Goal: Information Seeking & Learning: Learn about a topic

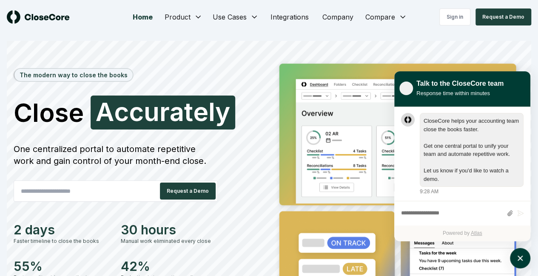
click at [190, 53] on div "The modern way to close the books Close Accurately A c c u r a t e l y One cent…" at bounding box center [269, 202] width 524 height 323
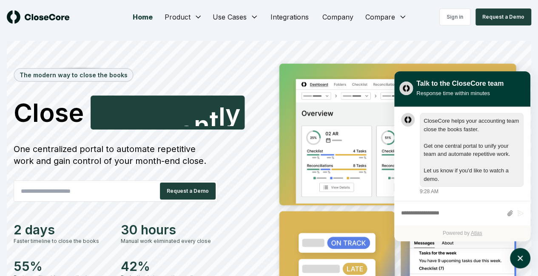
click at [214, 69] on div "The modern way to close the books Close Confidently C o n f i d e n t l y One c…" at bounding box center [140, 198] width 252 height 281
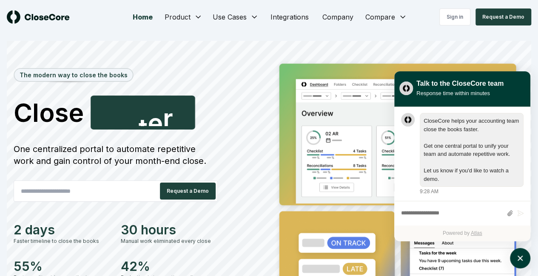
click at [526, 254] on button "atlas-launcher" at bounding box center [520, 258] width 20 height 20
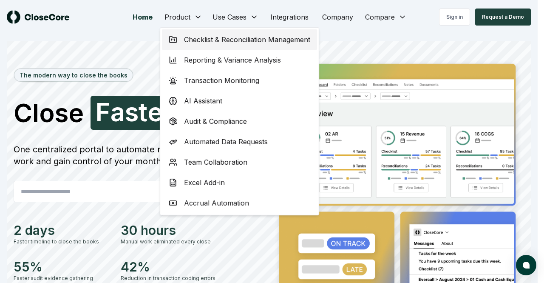
click at [271, 38] on span "Checklist & Reconciliation Management" at bounding box center [247, 39] width 126 height 10
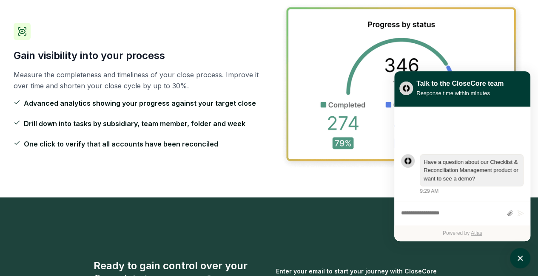
scroll to position [1455, 0]
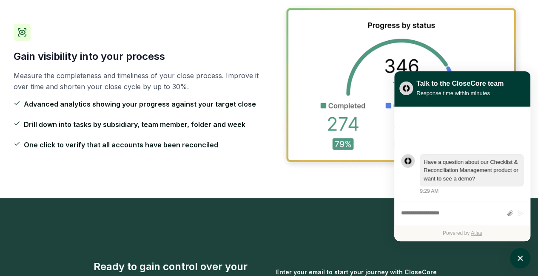
click at [527, 259] on button "atlas-launcher" at bounding box center [520, 258] width 20 height 20
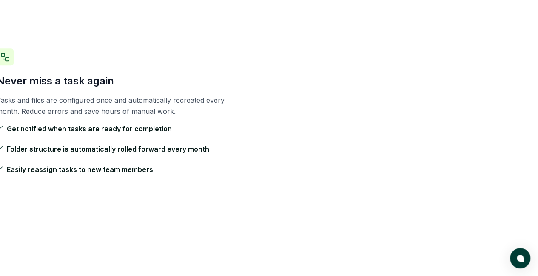
scroll to position [0, 17]
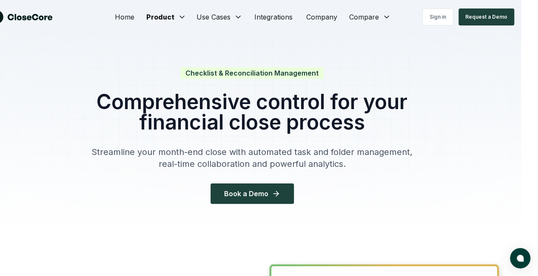
click at [261, 18] on link "Integrations" at bounding box center [274, 17] width 52 height 17
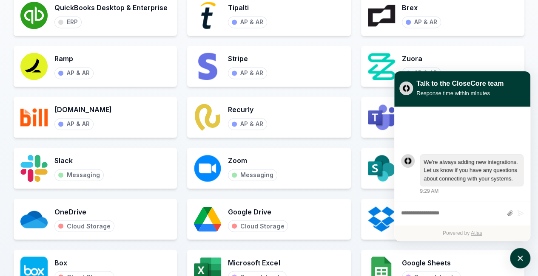
scroll to position [602, 0]
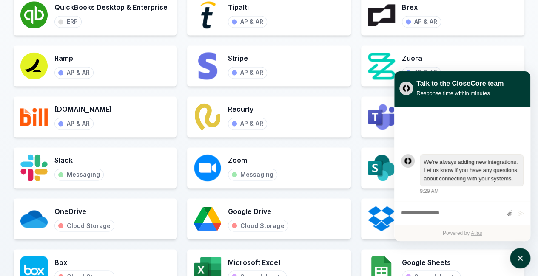
click at [519, 260] on icon "atlas-launcher" at bounding box center [520, 258] width 5 height 5
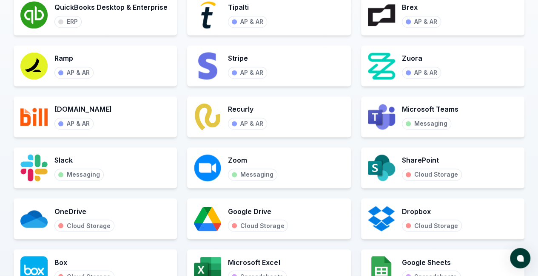
scroll to position [705, 0]
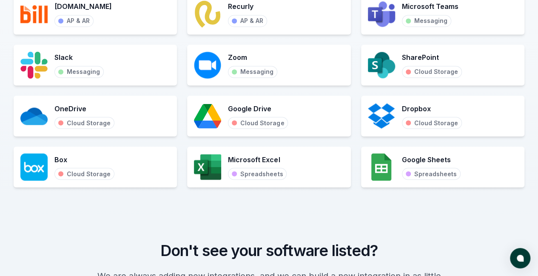
click at [223, 177] on div "Microsoft Excel Spreadsheets" at bounding box center [268, 167] width 163 height 41
click at [380, 177] on img at bounding box center [381, 167] width 27 height 27
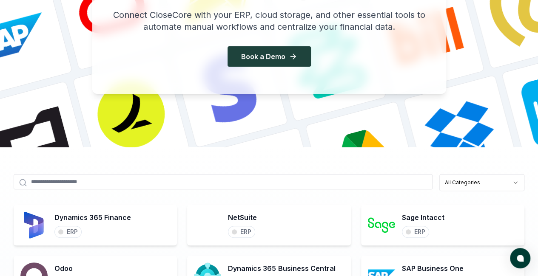
scroll to position [0, 0]
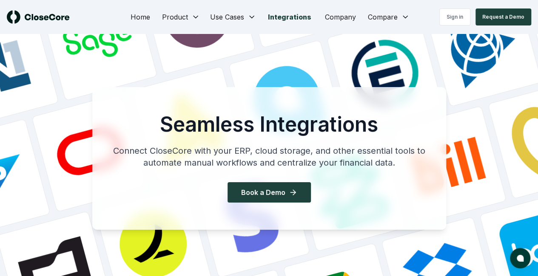
click at [345, 14] on link "Company" at bounding box center [340, 17] width 45 height 17
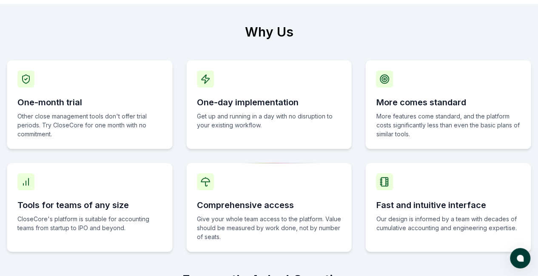
scroll to position [389, 0]
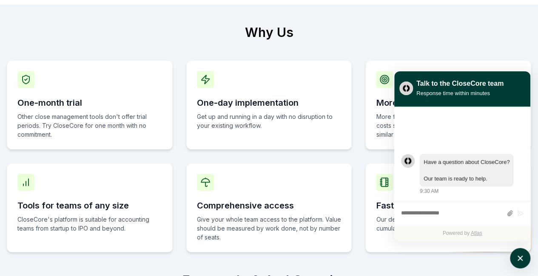
click at [523, 260] on icon "atlas-launcher" at bounding box center [520, 258] width 9 height 9
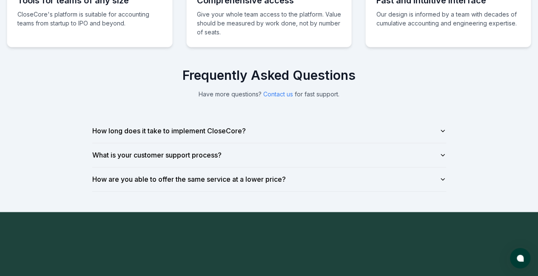
scroll to position [594, 0]
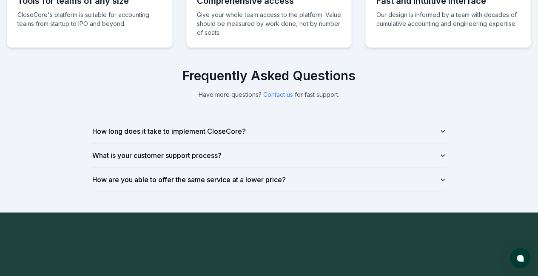
click at [269, 125] on button "How long does it take to implement CloseCore?" at bounding box center [269, 132] width 354 height 24
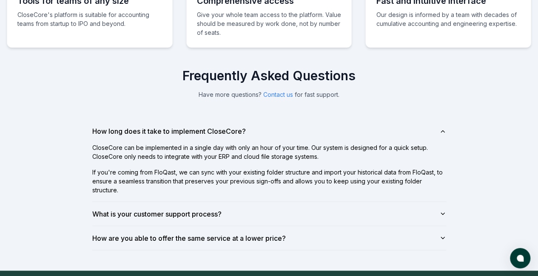
click at [280, 120] on button "How long does it take to implement CloseCore?" at bounding box center [269, 132] width 354 height 24
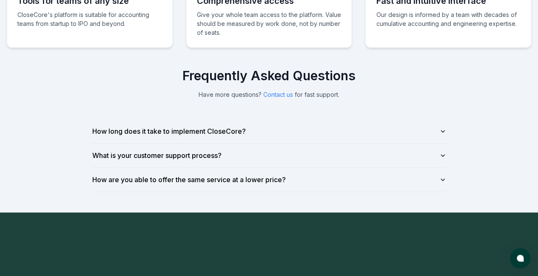
click at [280, 120] on button "How long does it take to implement CloseCore?" at bounding box center [269, 132] width 354 height 24
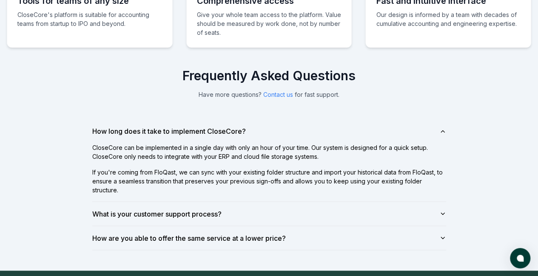
click at [282, 210] on button "What is your customer support process?" at bounding box center [269, 214] width 354 height 24
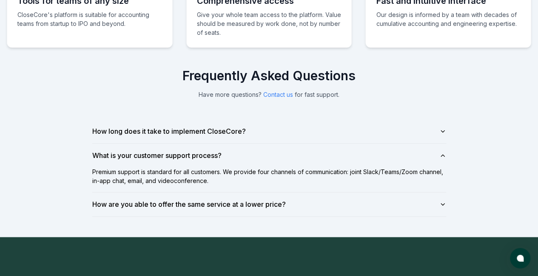
click at [304, 150] on button "What is your customer support process?" at bounding box center [269, 156] width 354 height 24
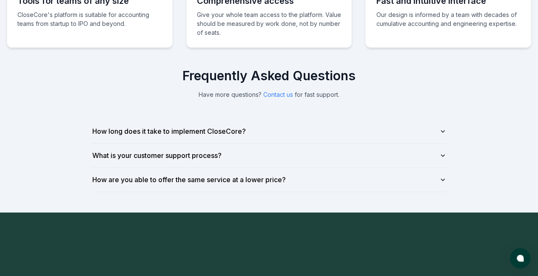
click at [303, 168] on button "How are you able to offer the same service at a lower price?" at bounding box center [269, 180] width 354 height 24
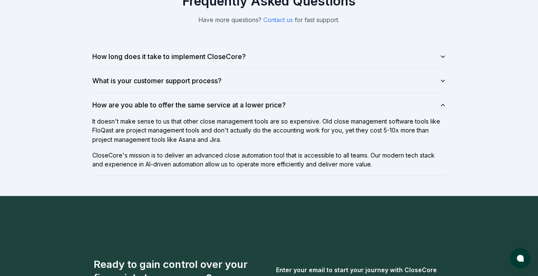
scroll to position [668, 0]
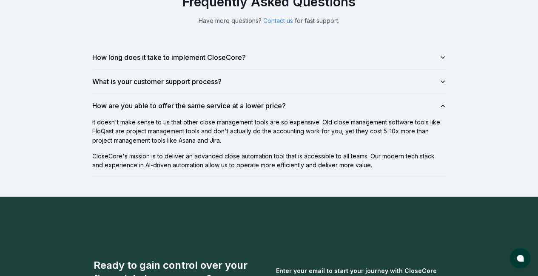
click at [81, 154] on div "Frequently Asked Questions Have more questions? Contact us for fast support. Ho…" at bounding box center [269, 85] width 381 height 182
click at [379, 52] on button "How long does it take to implement CloseCore?" at bounding box center [269, 58] width 354 height 24
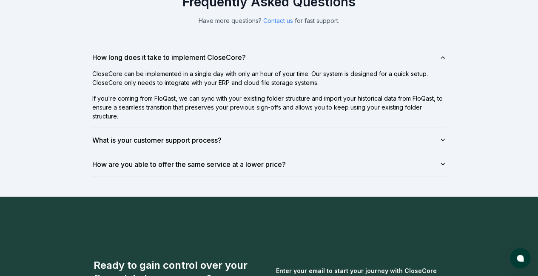
click at [346, 138] on button "What is your customer support process?" at bounding box center [269, 140] width 354 height 24
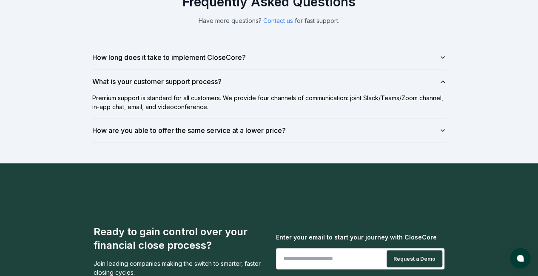
click at [353, 70] on button "What is your customer support process?" at bounding box center [269, 82] width 354 height 24
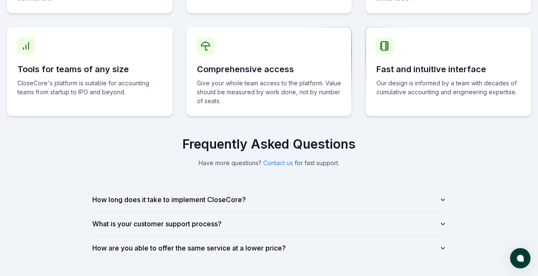
scroll to position [526, 0]
click at [240, 188] on button "How long does it take to implement CloseCore?" at bounding box center [269, 200] width 354 height 24
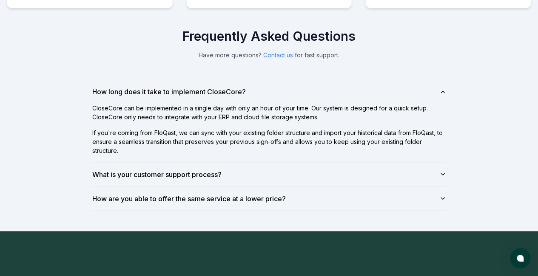
scroll to position [633, 0]
click at [221, 189] on button "How are you able to offer the same service at a lower price?" at bounding box center [269, 199] width 354 height 24
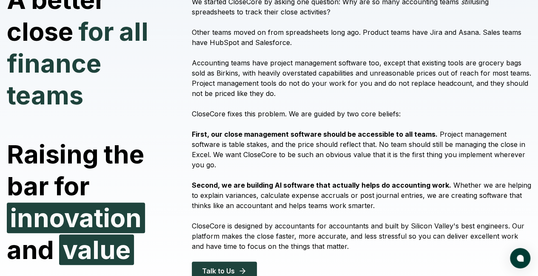
scroll to position [0, 0]
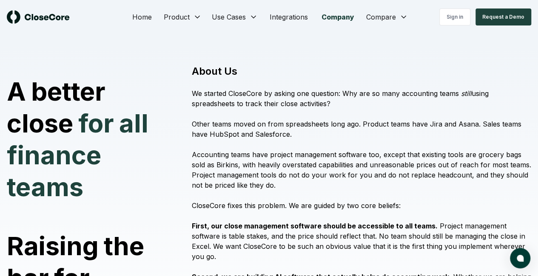
click at [138, 15] on link "Home" at bounding box center [141, 17] width 33 height 17
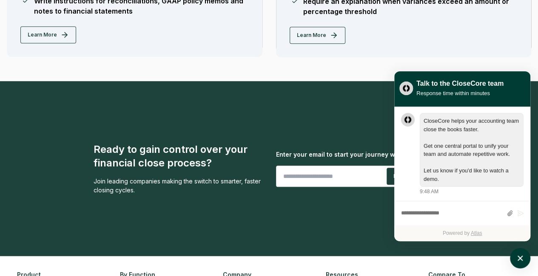
scroll to position [1868, 0]
